Goal: Navigation & Orientation: Find specific page/section

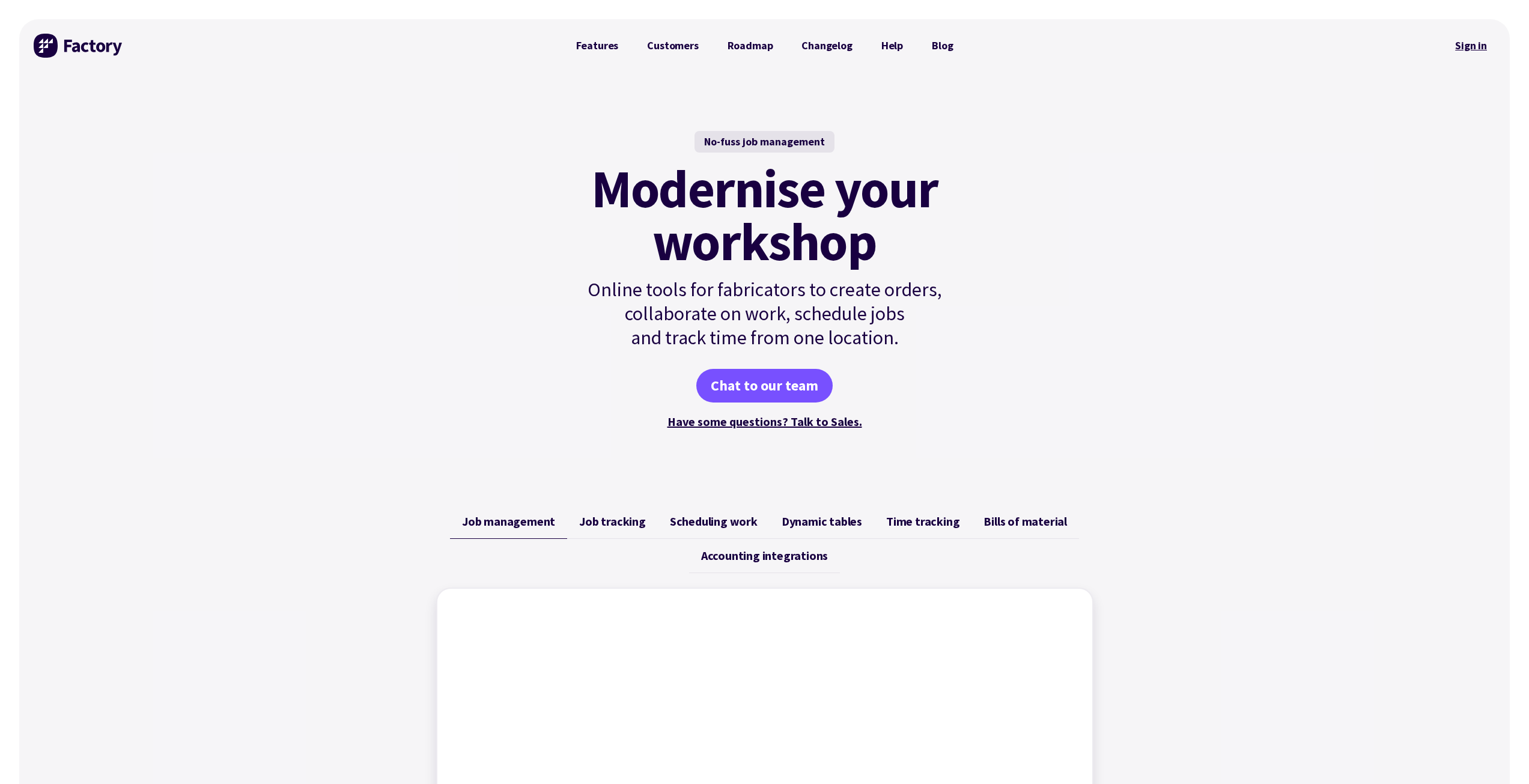
click at [1474, 42] on link "Sign in" at bounding box center [1471, 46] width 49 height 28
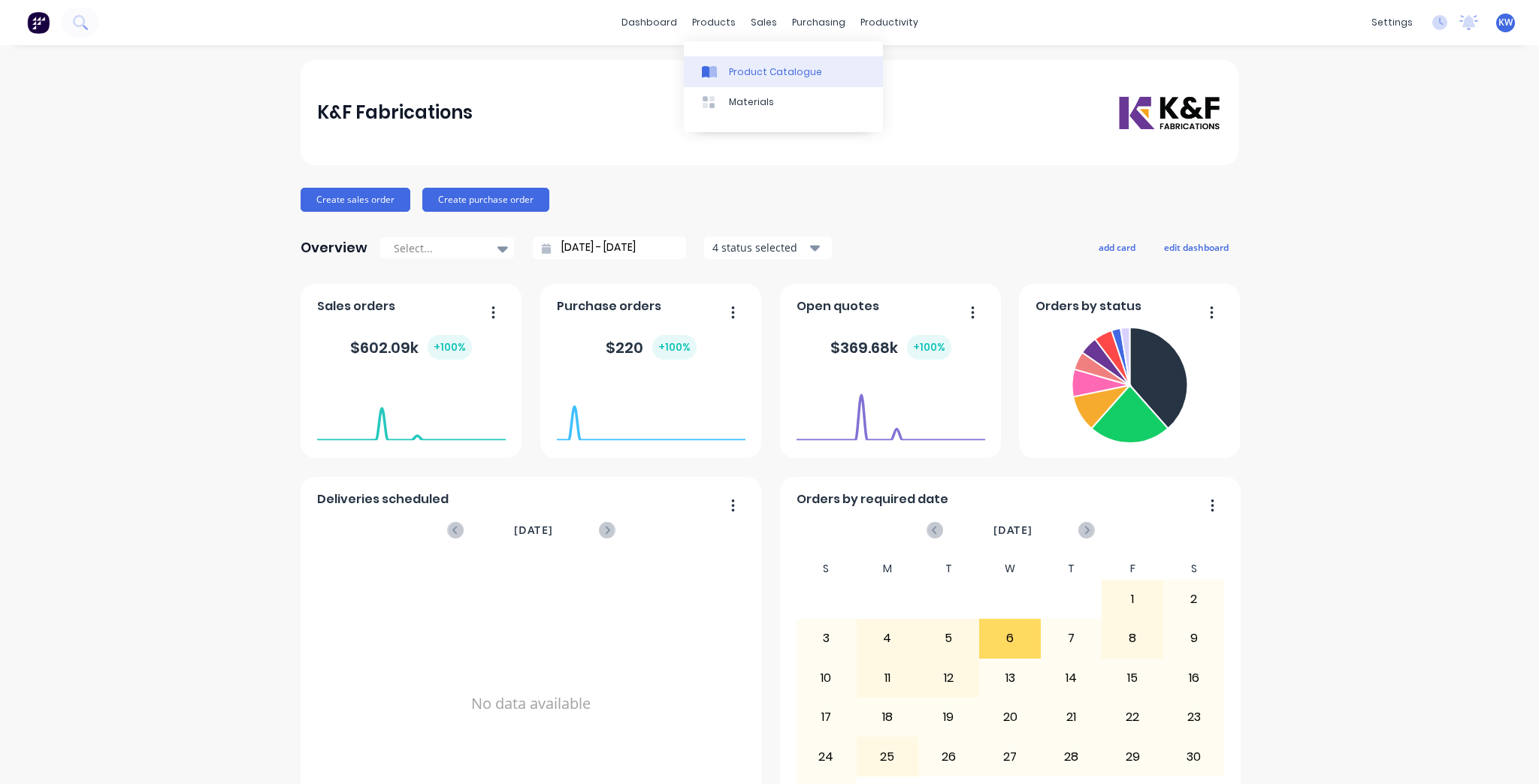
click at [730, 75] on div "Product Catalogue" at bounding box center [775, 72] width 93 height 14
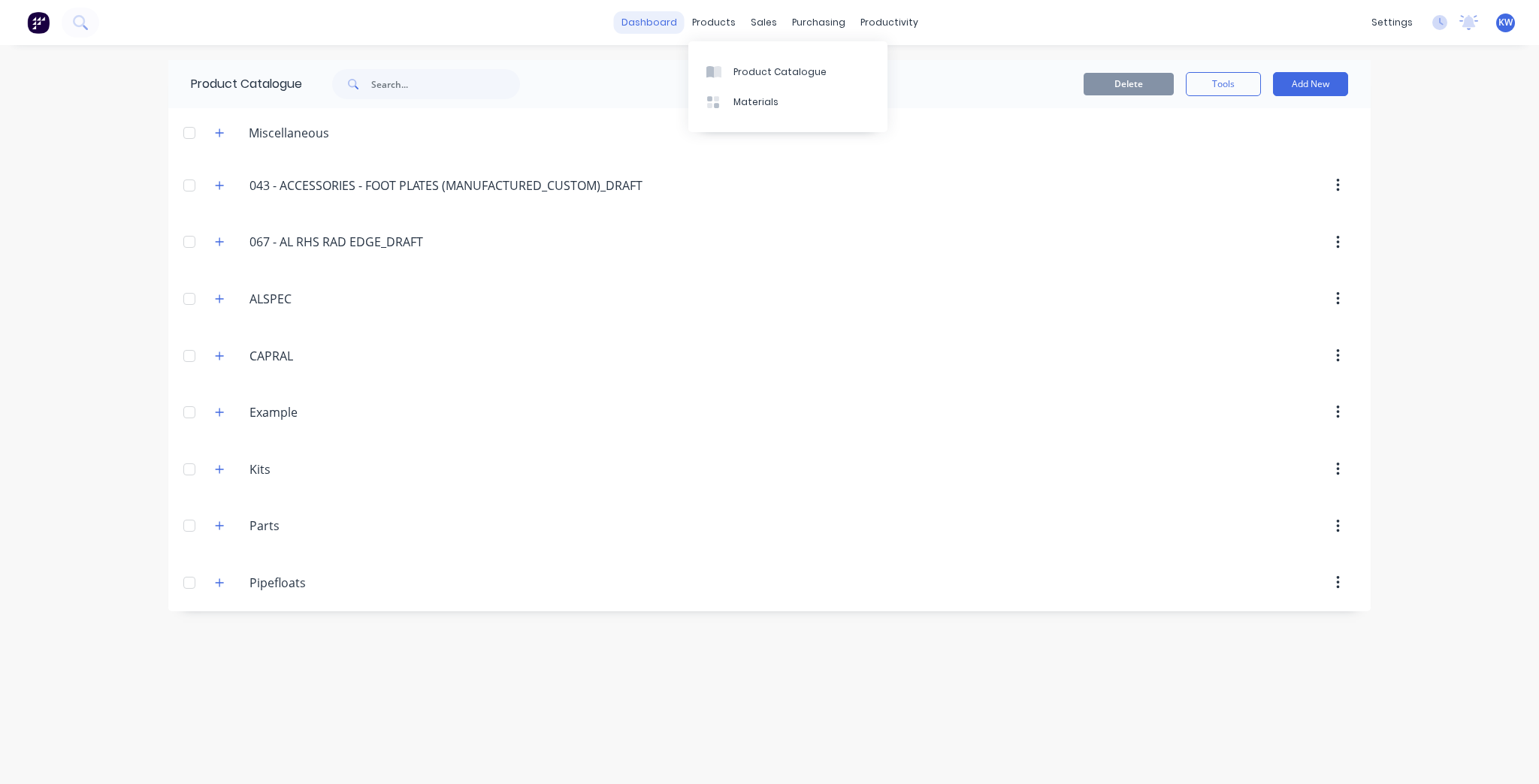
click at [678, 18] on link "dashboard" at bounding box center [649, 22] width 71 height 23
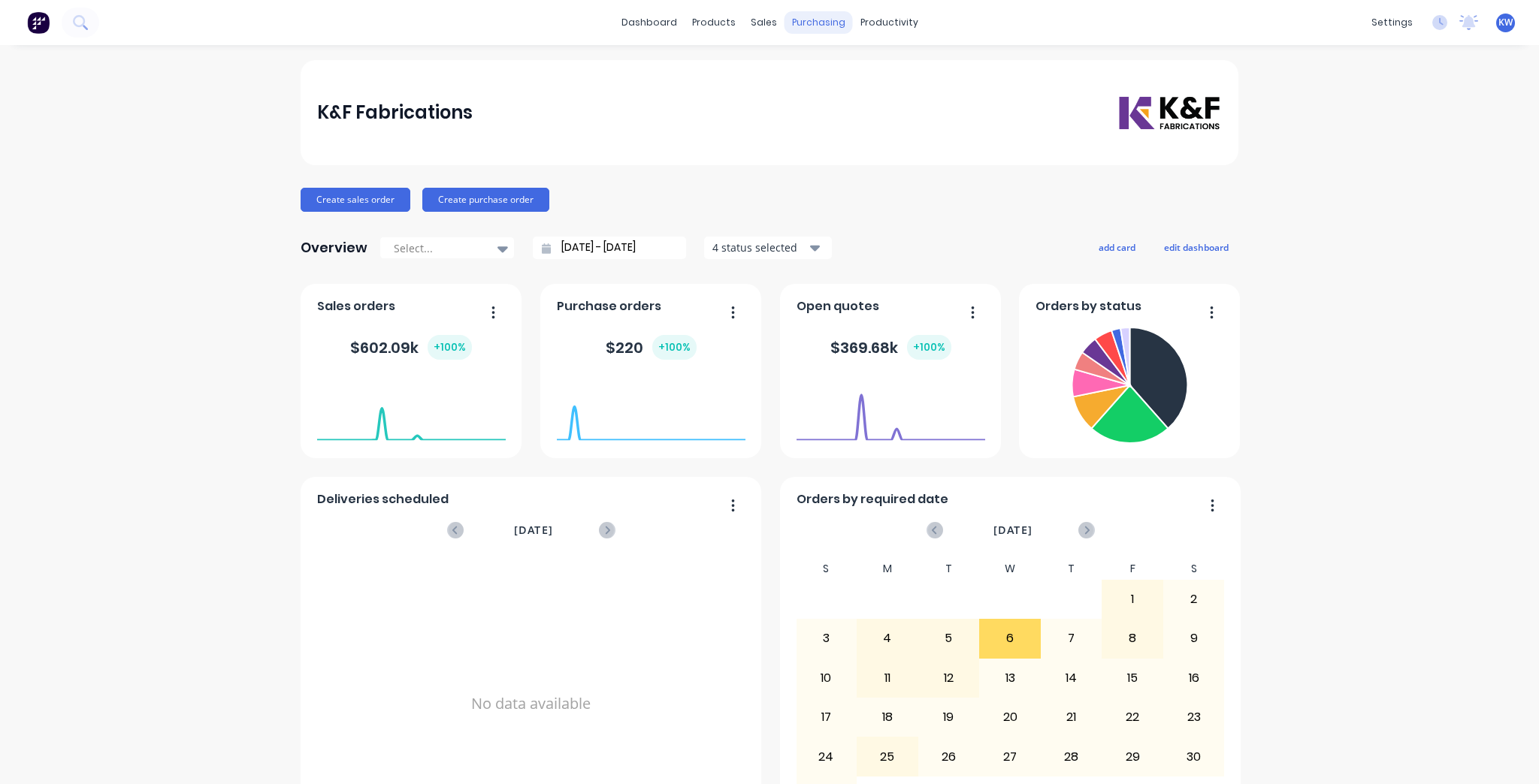
click at [802, 24] on div "purchasing" at bounding box center [818, 22] width 68 height 23
click at [824, 64] on link "Purchase Orders" at bounding box center [877, 71] width 199 height 30
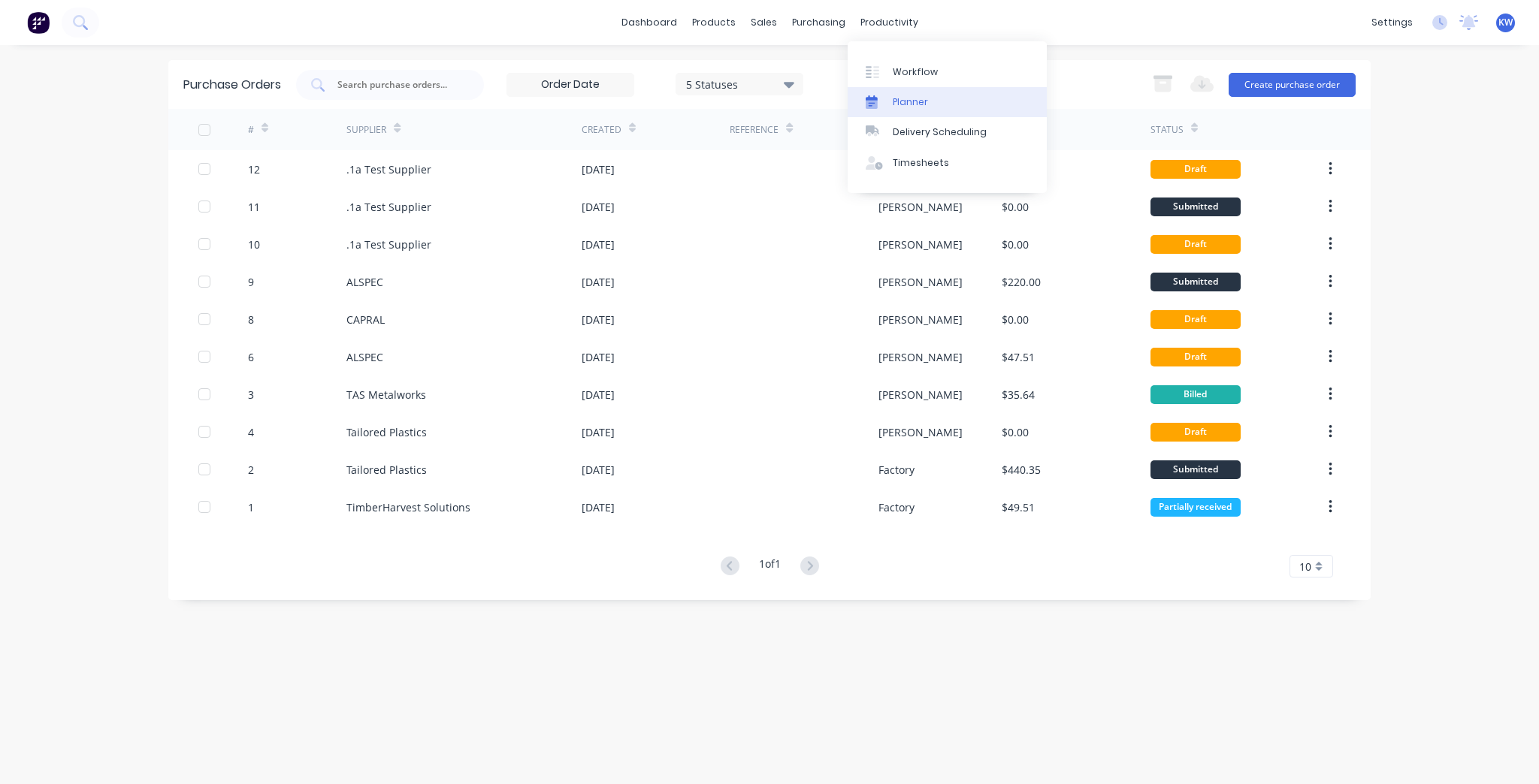
click at [890, 95] on link "Planner" at bounding box center [947, 102] width 199 height 30
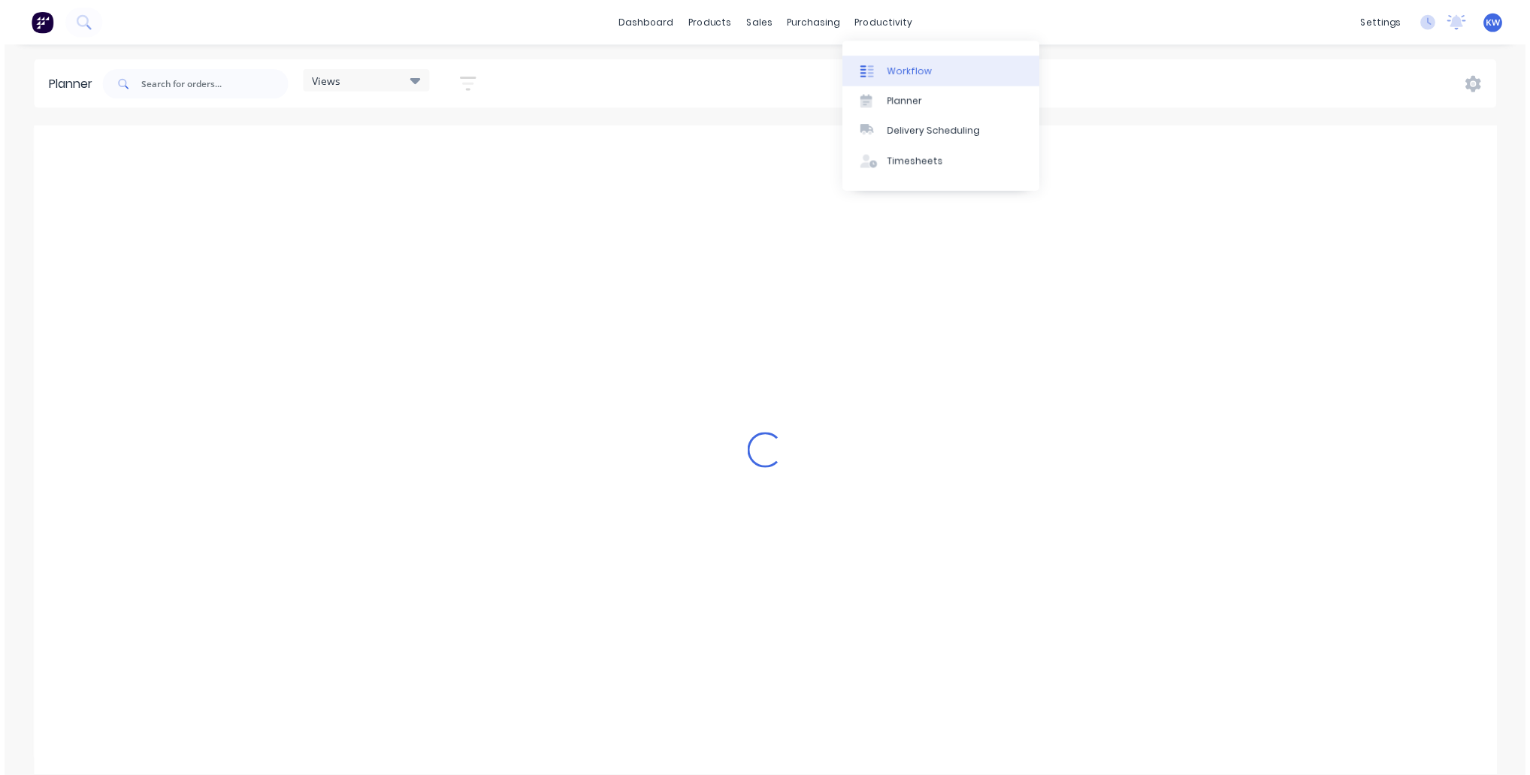
scroll to position [0, 2164]
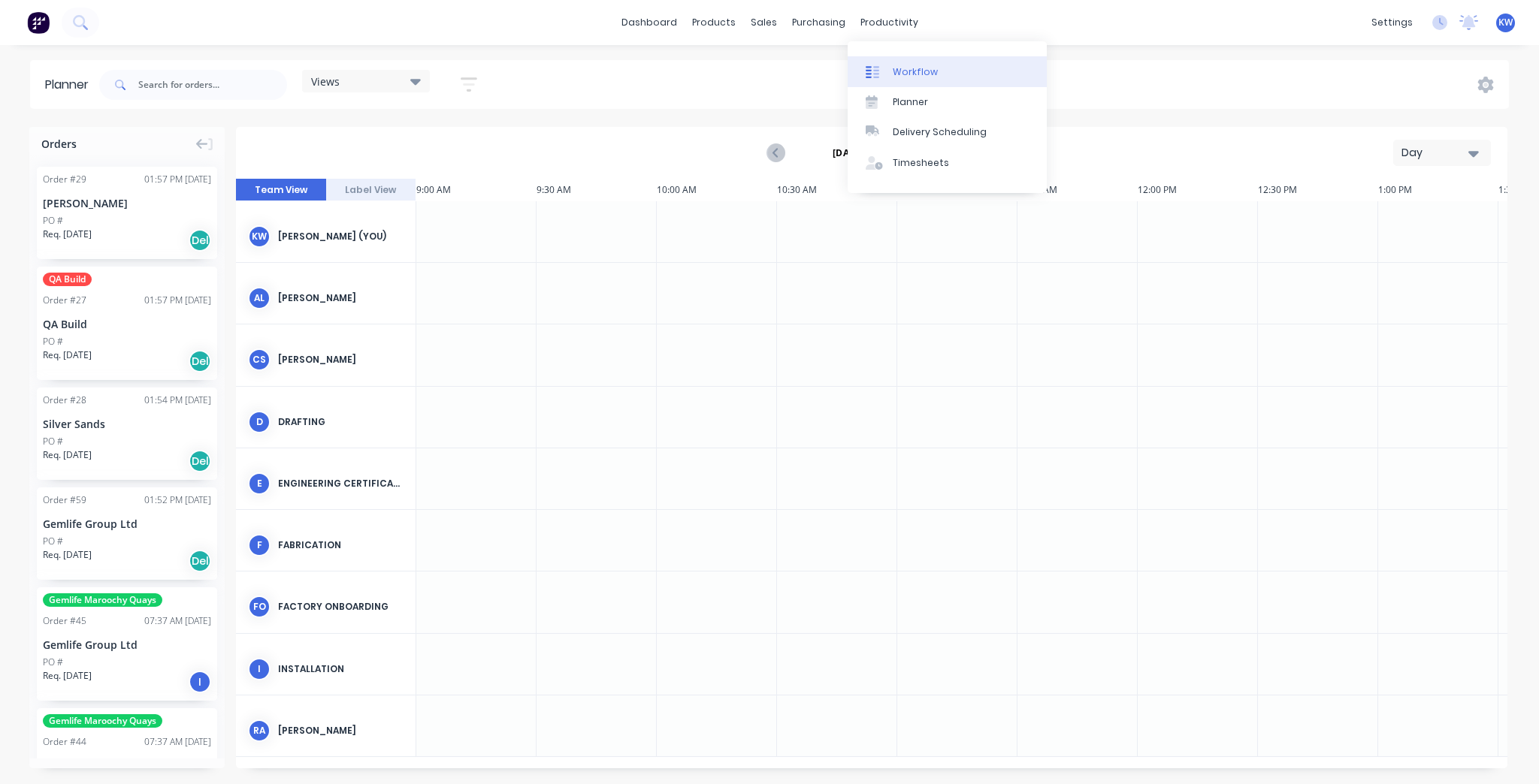
click at [888, 62] on link "Workflow" at bounding box center [947, 71] width 199 height 30
